Goal: Task Accomplishment & Management: Complete application form

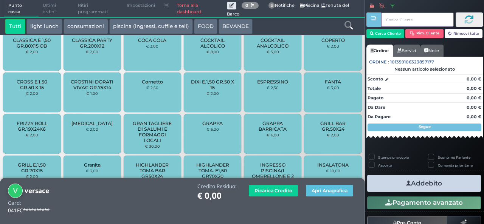
scroll to position [593, 0]
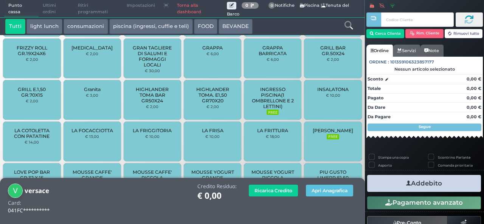
click at [270, 102] on span "INGRESSO PISCINA(1 OMBRELLONE E 2 LETTINI)" at bounding box center [272, 98] width 45 height 23
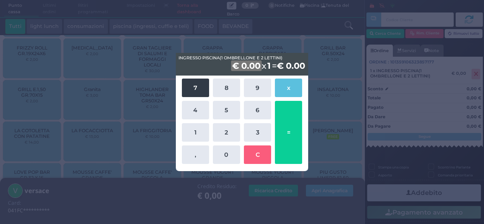
click at [202, 93] on button "7" at bounding box center [195, 88] width 27 height 19
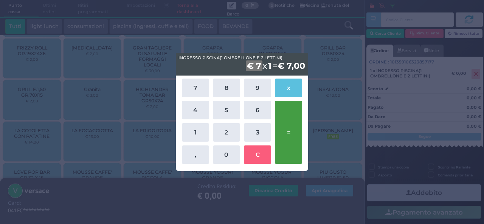
click at [282, 145] on button "=" at bounding box center [288, 132] width 27 height 63
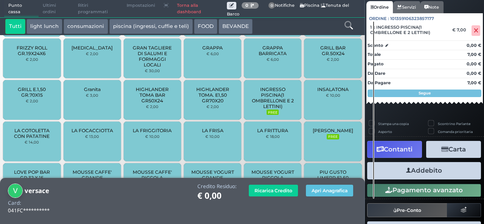
scroll to position [67, 0]
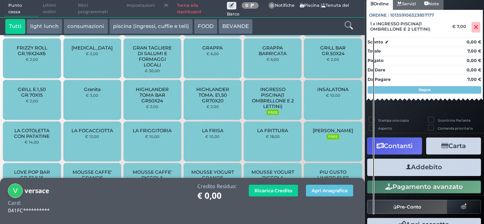
click at [421, 172] on button "Addebito" at bounding box center [424, 167] width 114 height 17
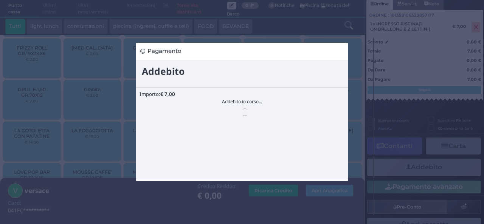
scroll to position [0, 0]
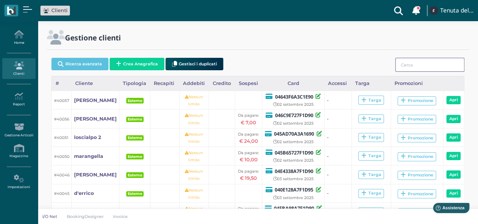
click at [433, 68] on input "search" at bounding box center [429, 65] width 69 height 14
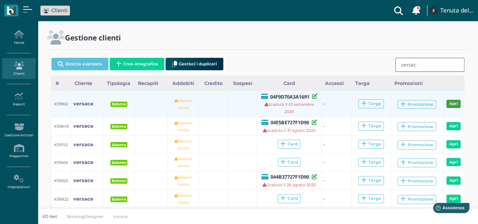
type input "versac"
click at [456, 105] on link "Apri" at bounding box center [453, 104] width 14 height 8
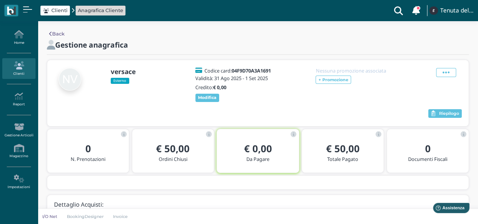
scroll to position [29, 0]
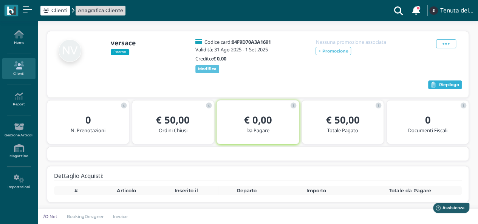
click at [451, 83] on span "Riepilogo" at bounding box center [449, 84] width 20 height 5
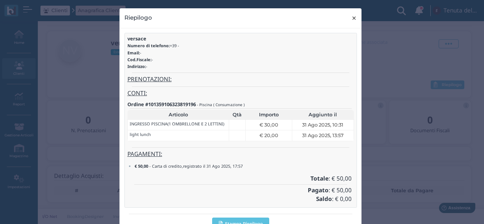
click at [346, 15] on button "× close" at bounding box center [353, 17] width 15 height 19
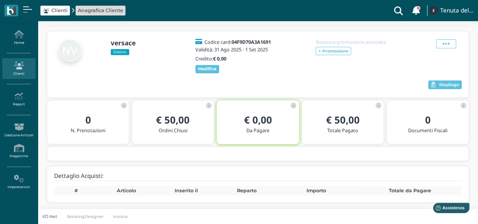
click at [351, 16] on div "Clienti Anagrafica Cliente Clienti con sospeso Vi sono 106 clienti che hanno un…" at bounding box center [239, 10] width 469 height 21
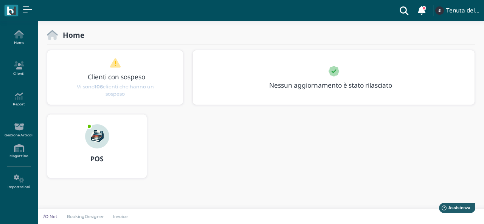
click at [89, 133] on img at bounding box center [97, 136] width 24 height 24
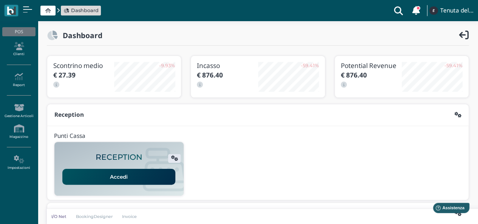
scroll to position [189, 0]
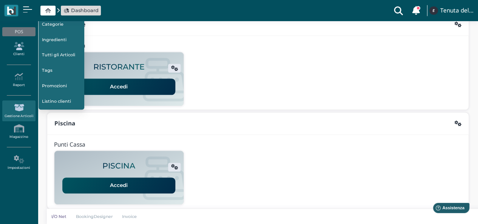
click at [16, 50] on link "Clienti" at bounding box center [18, 49] width 33 height 21
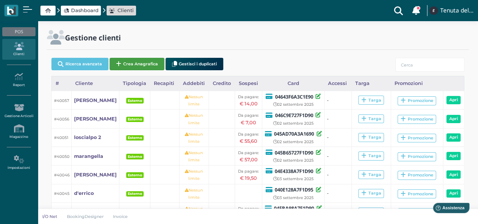
click at [134, 63] on button "Crea Anagrafica" at bounding box center [137, 64] width 55 height 12
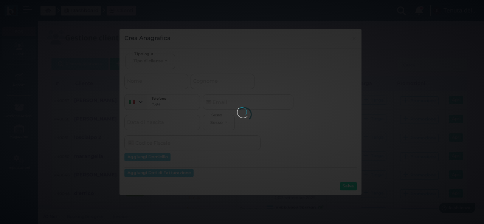
select select
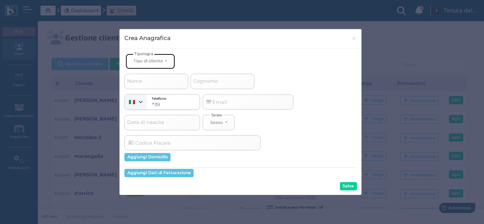
click at [146, 65] on button "Tipo di cliente" at bounding box center [149, 61] width 49 height 15
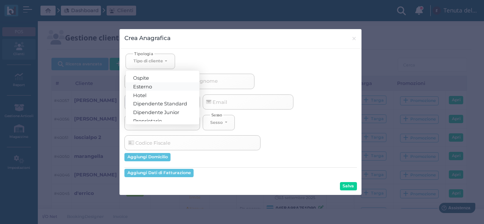
click at [150, 86] on span "Esterno" at bounding box center [142, 86] width 19 height 6
select select "[object Object]"
select select
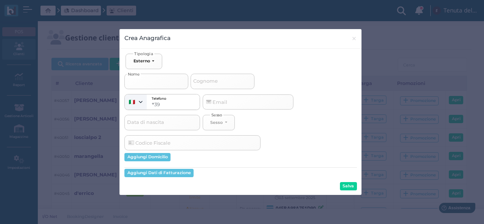
click at [150, 81] on input "Nome" at bounding box center [156, 81] width 64 height 15
type input "v"
select select
type input "ve"
select select
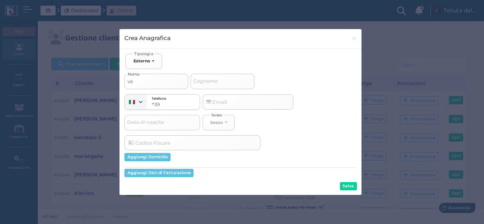
type input "ver"
select select
type input "vers"
select select
type input "versa"
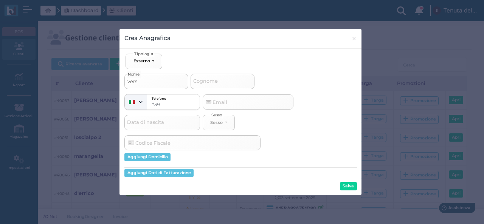
select select
type input "versac"
select select
type input "versace"
select select
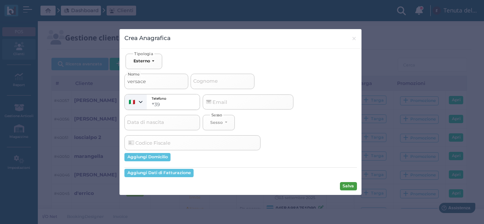
type input "versace"
click at [348, 185] on button "Salva" at bounding box center [348, 186] width 17 height 8
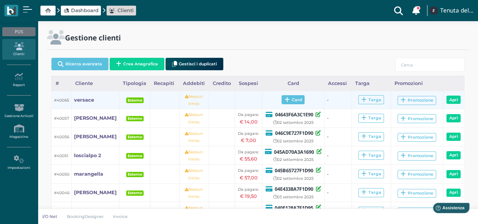
click at [293, 99] on span "Card" at bounding box center [292, 99] width 23 height 9
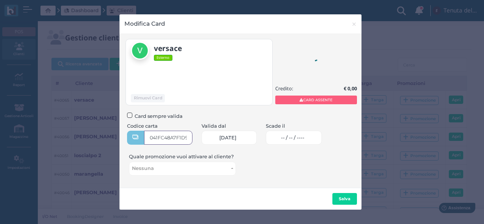
type input "041FC48A7F1D90"
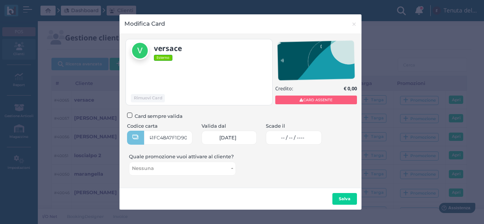
click at [297, 133] on link "-- / -- / ----" at bounding box center [294, 138] width 56 height 14
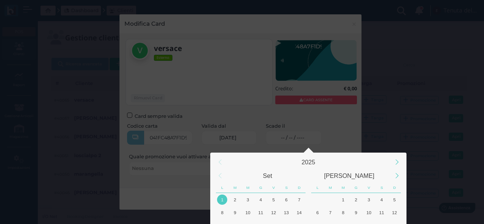
scroll to position [71, 0]
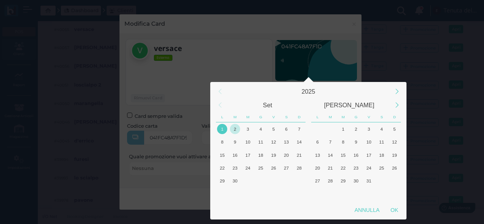
click at [238, 125] on div "2" at bounding box center [235, 129] width 10 height 10
click at [396, 213] on div "OK" at bounding box center [394, 210] width 19 height 14
type input "02/09/2025"
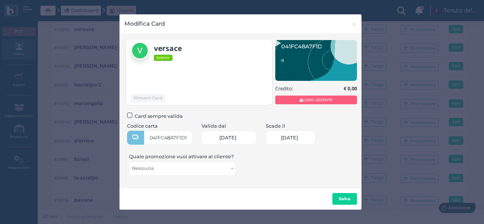
scroll to position [0, 33]
click at [346, 199] on b "Salva" at bounding box center [344, 198] width 12 height 5
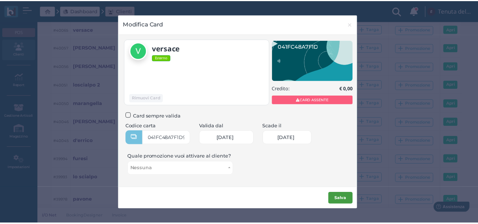
scroll to position [0, 0]
